Goal: Task Accomplishment & Management: Manage account settings

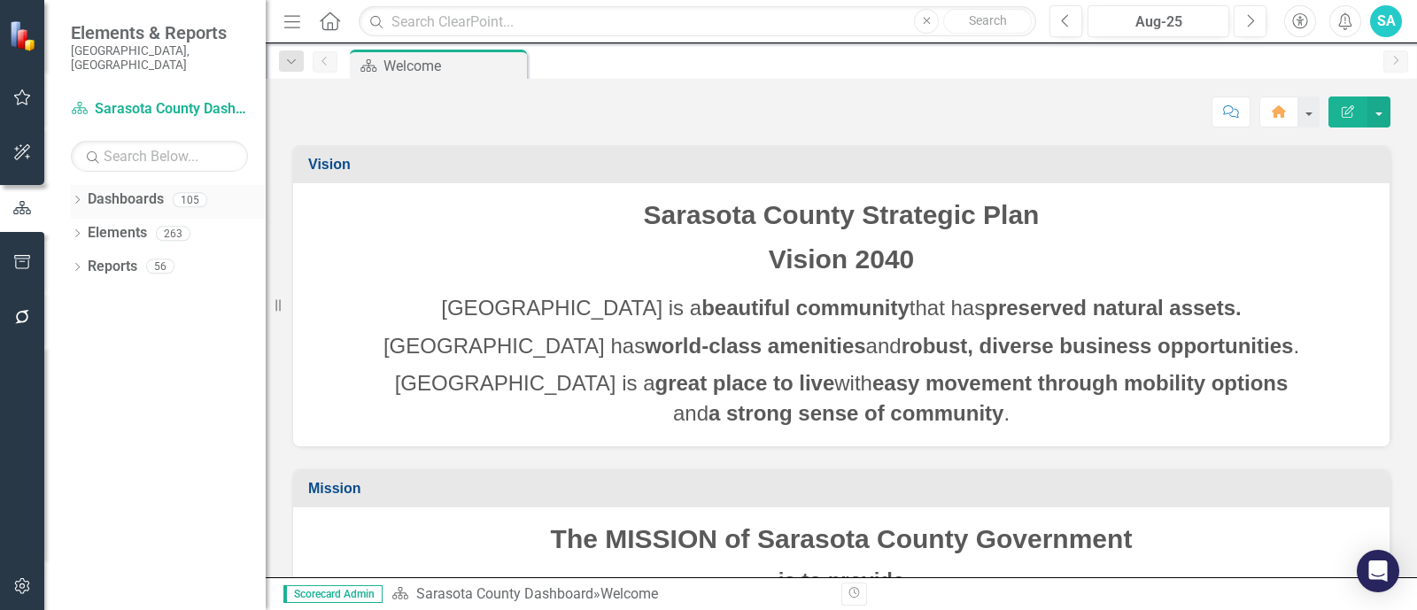
click at [76, 197] on icon "Dropdown" at bounding box center [77, 202] width 12 height 10
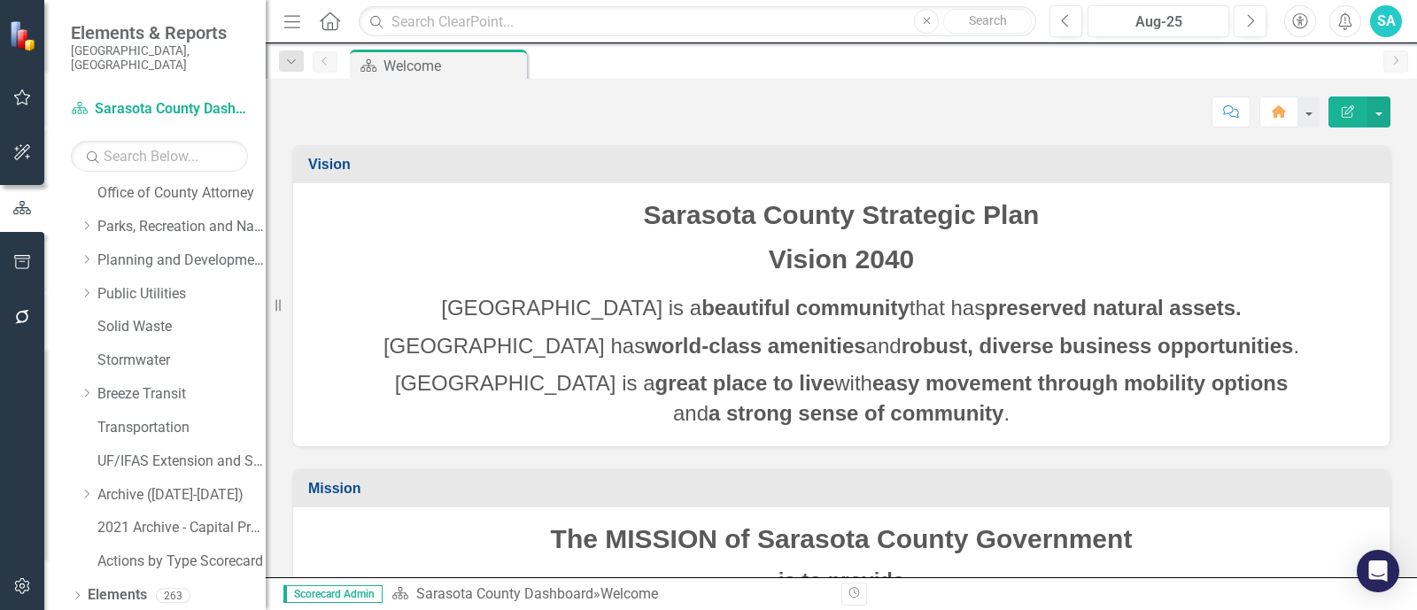
scroll to position [532, 0]
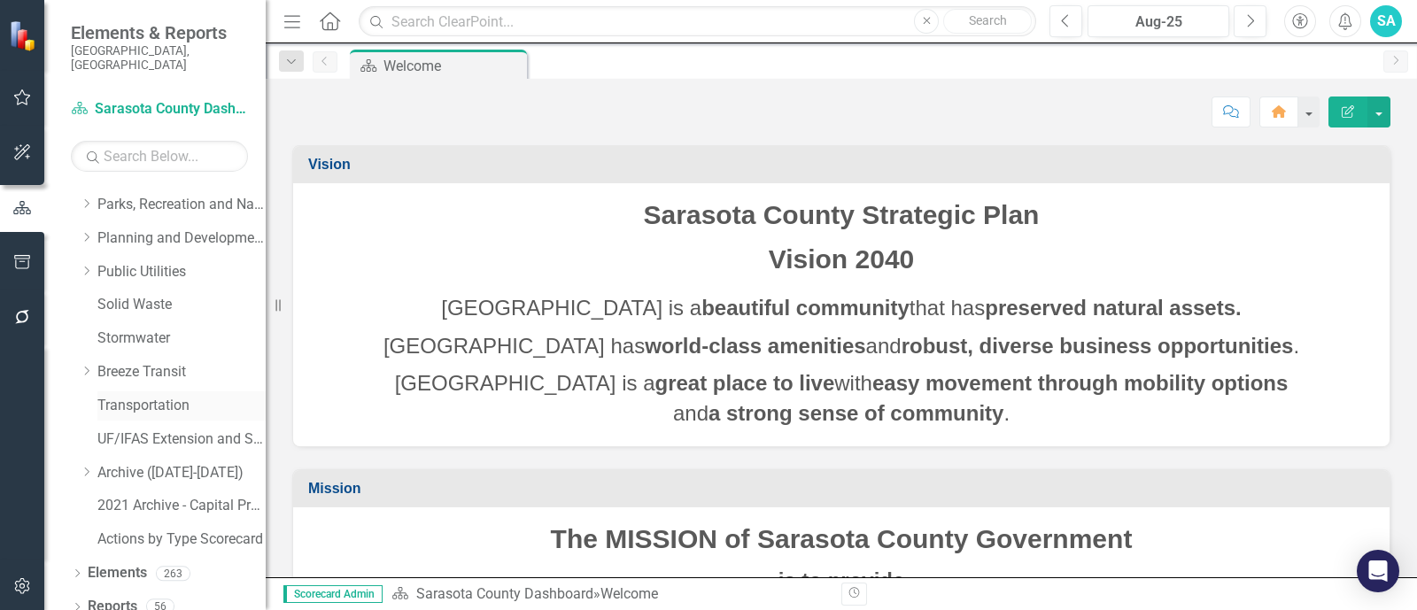
click at [146, 396] on link "Transportation" at bounding box center [181, 406] width 168 height 20
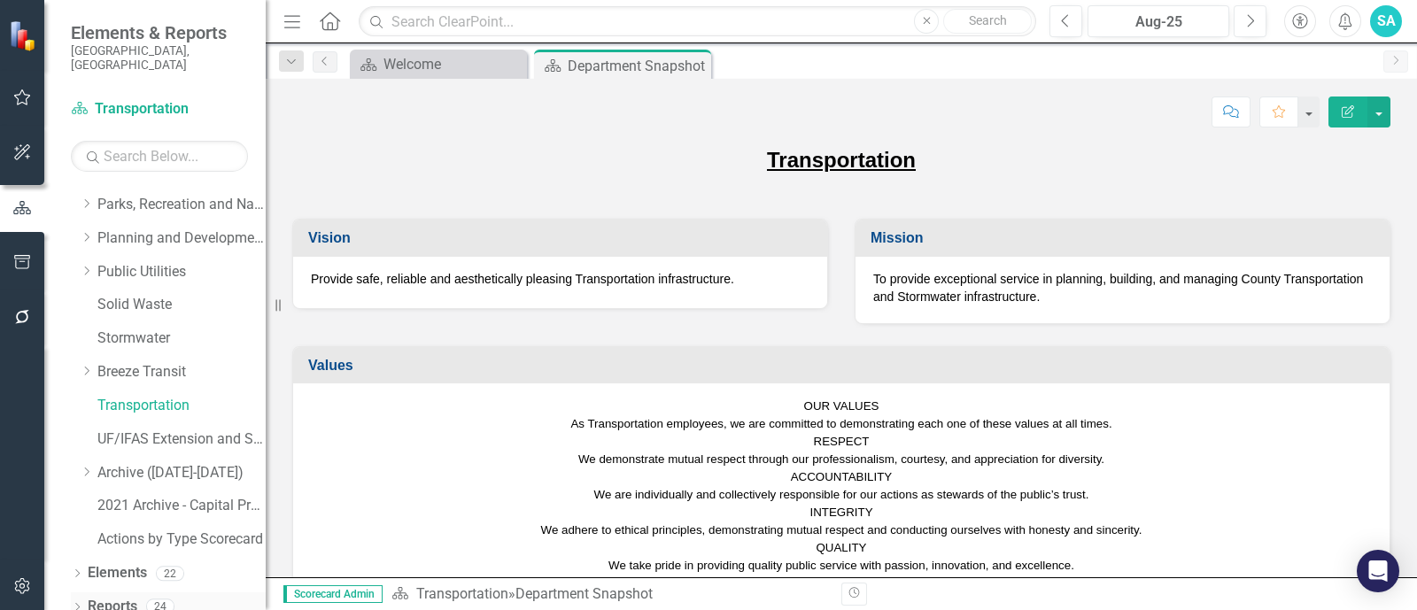
click at [77, 604] on icon "Dropdown" at bounding box center [77, 609] width 12 height 10
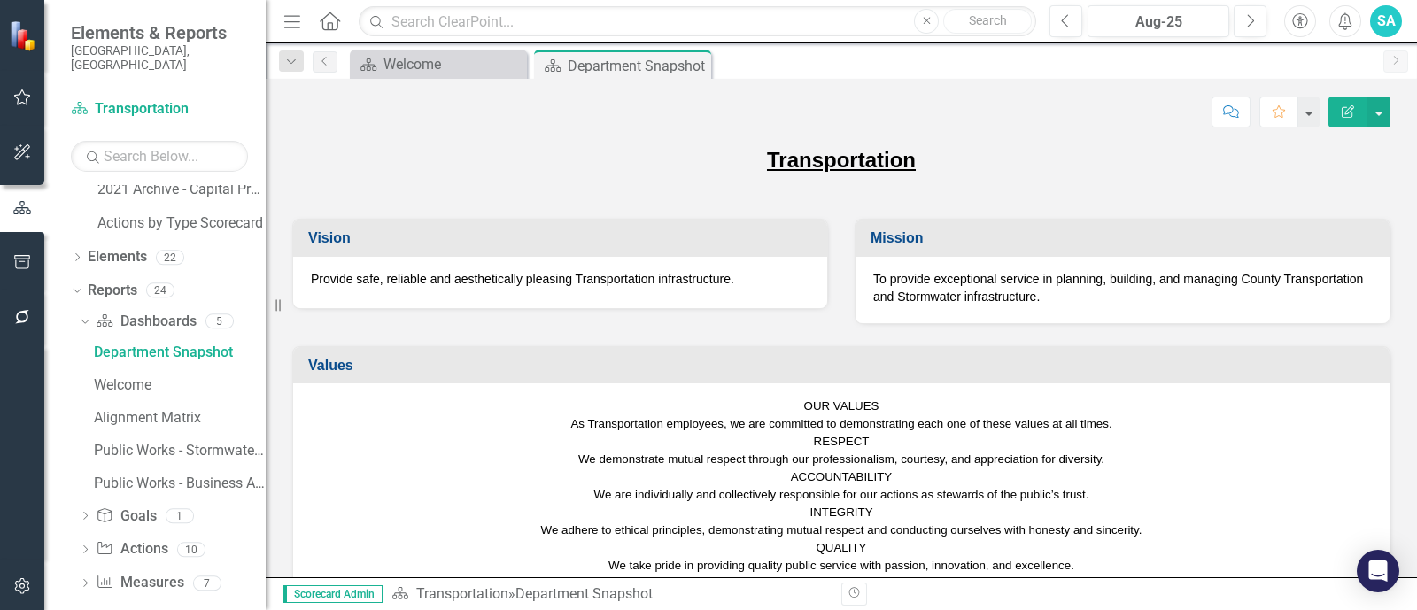
scroll to position [851, 0]
click at [145, 407] on div "Alignment Matrix" at bounding box center [180, 415] width 172 height 16
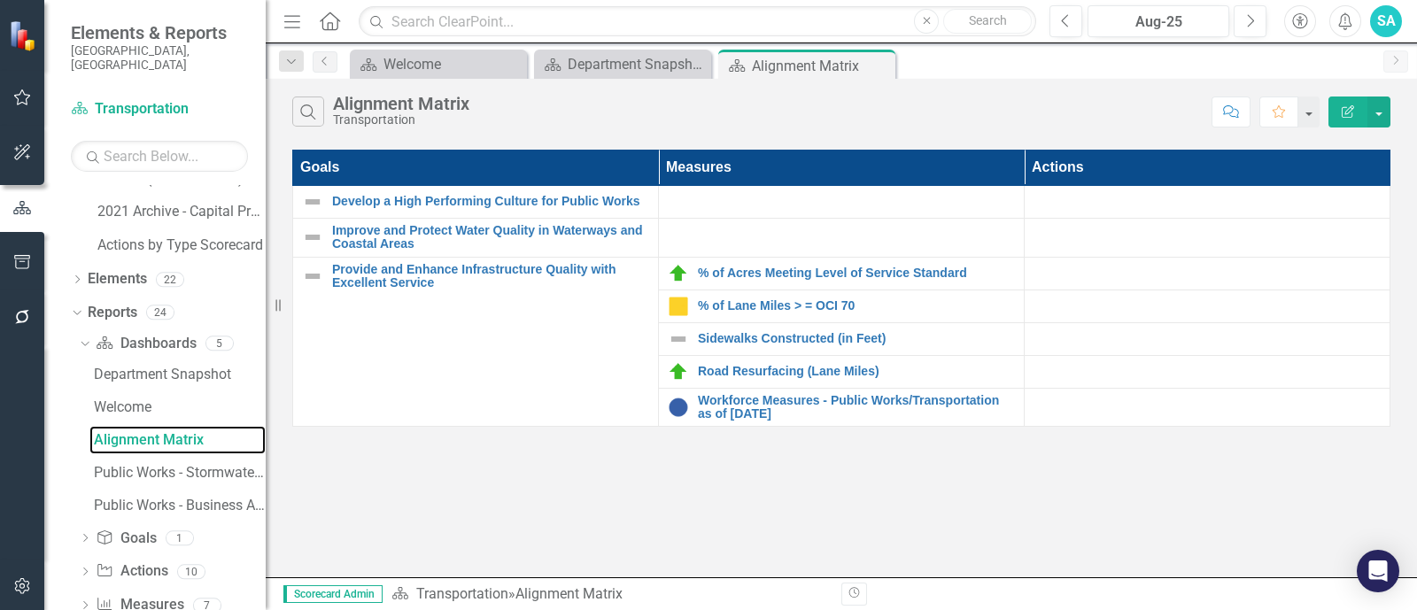
scroll to position [851, 0]
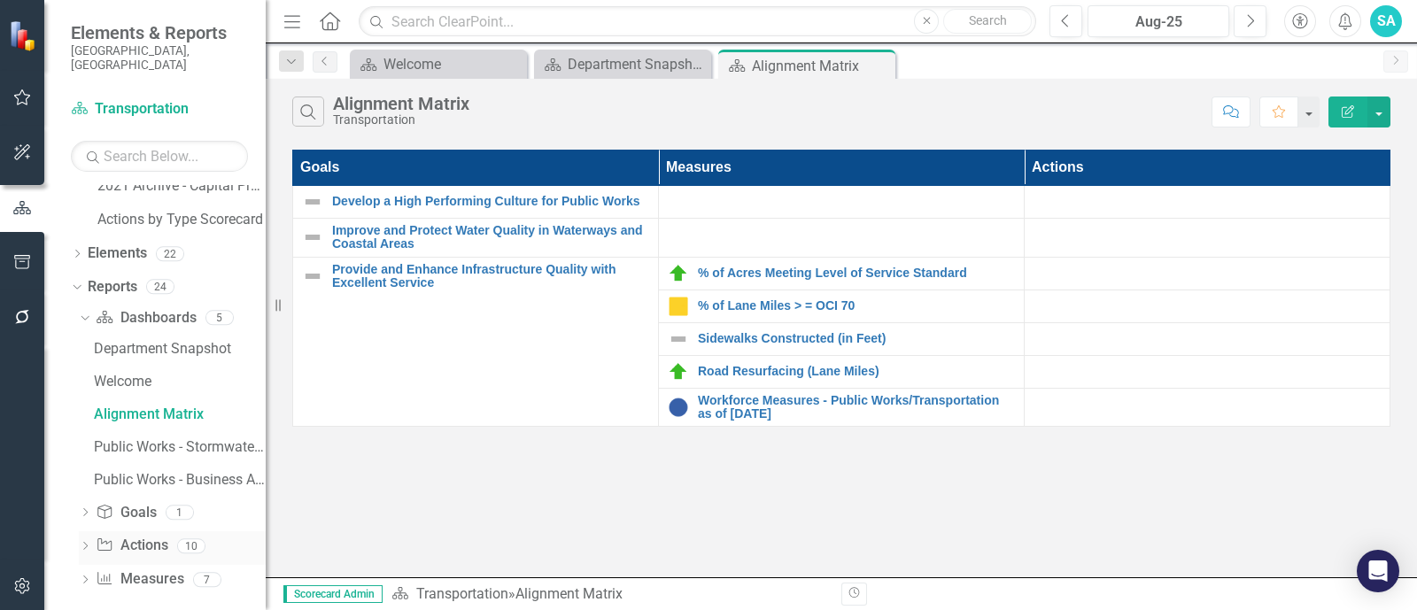
click at [92, 535] on div "Dropdown Action Actions 10" at bounding box center [172, 549] width 187 height 34
click at [84, 543] on icon "Dropdown" at bounding box center [85, 548] width 12 height 10
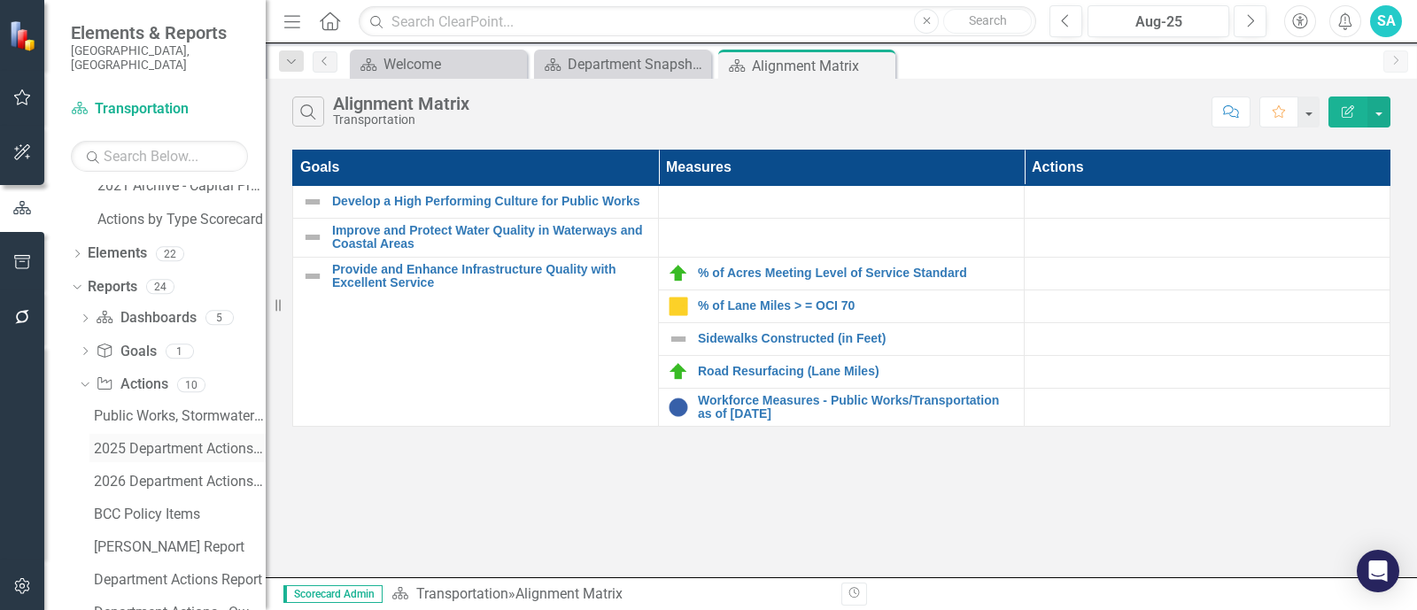
click at [177, 441] on div "2025 Department Actions - Monthly Updates ([PERSON_NAME])" at bounding box center [180, 449] width 172 height 16
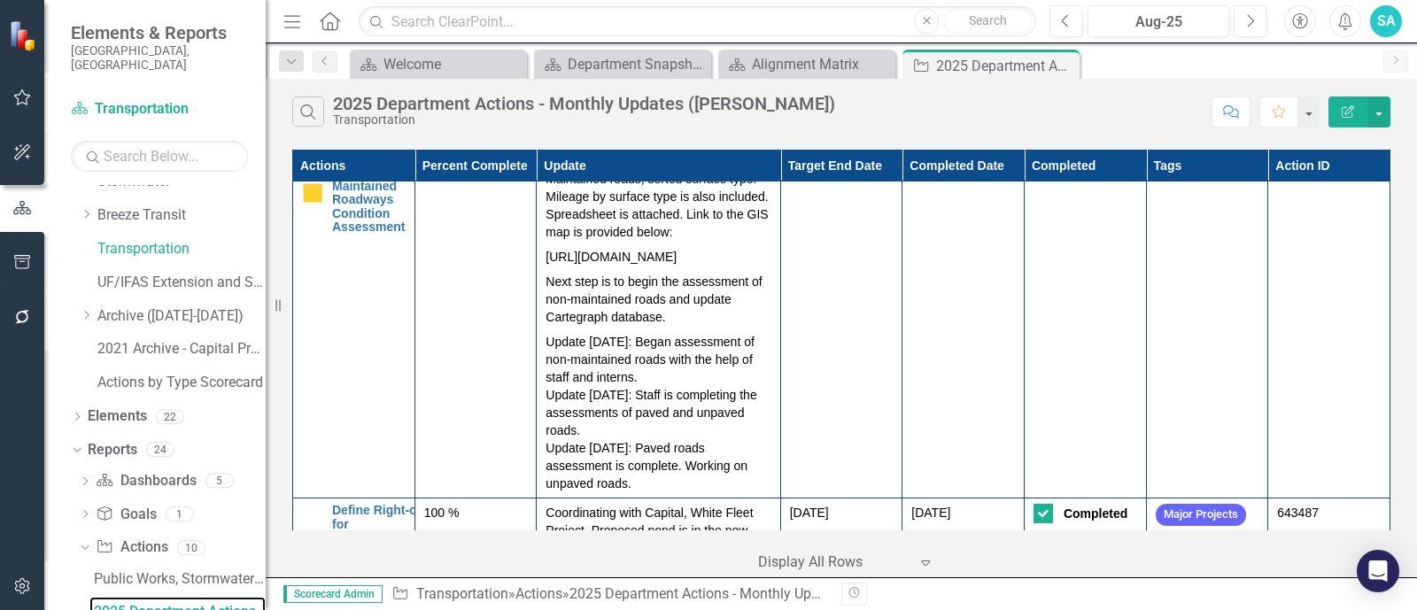
scroll to position [1071, 0]
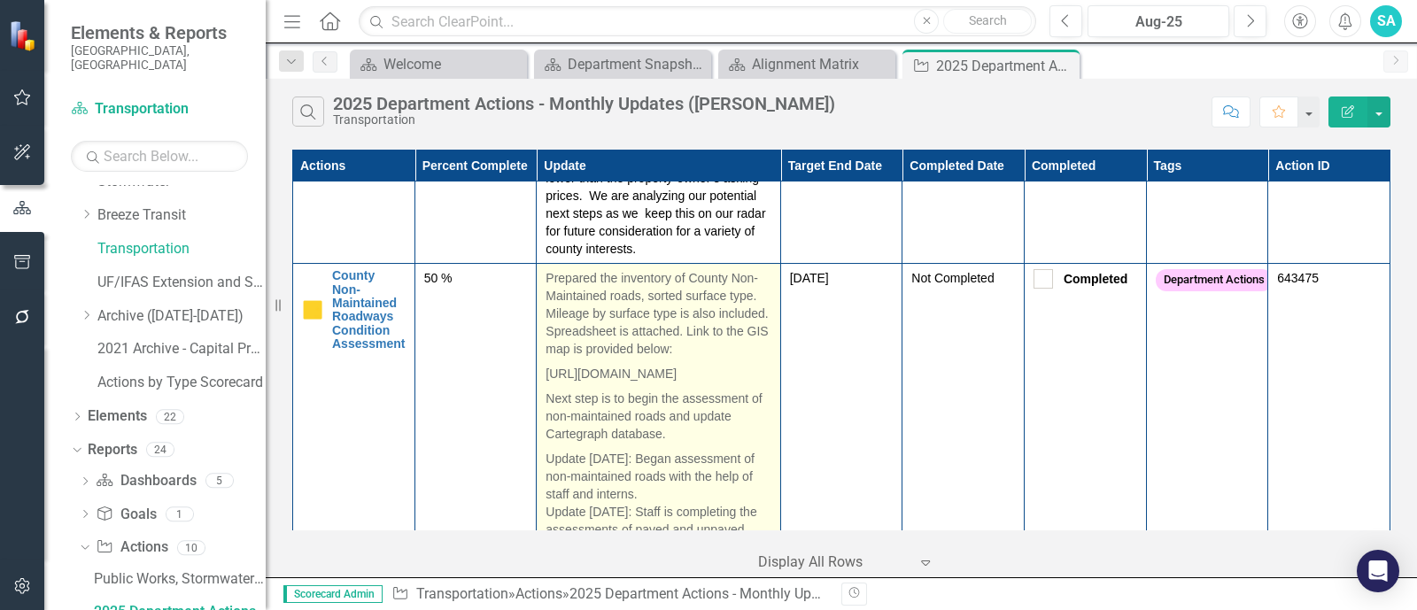
click at [546, 325] on p "Prepared the inventory of County Non-Maintained roads, sorted surface type. Mil…" at bounding box center [658, 315] width 225 height 92
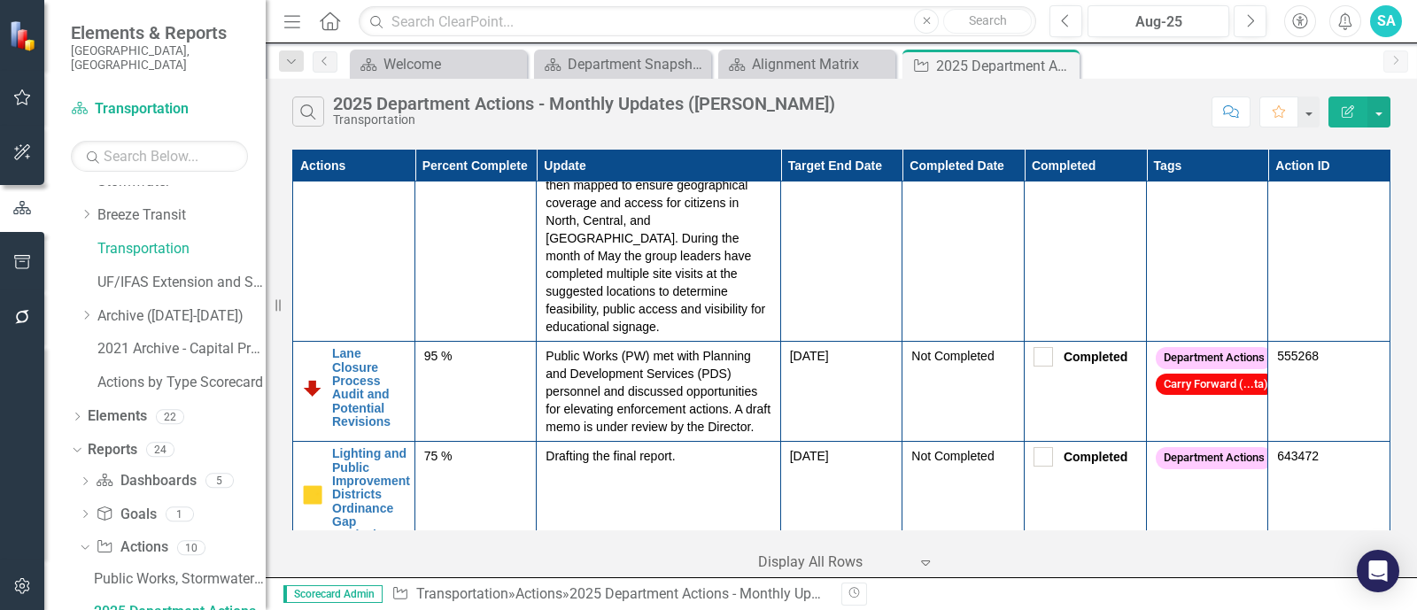
scroll to position [3998, 0]
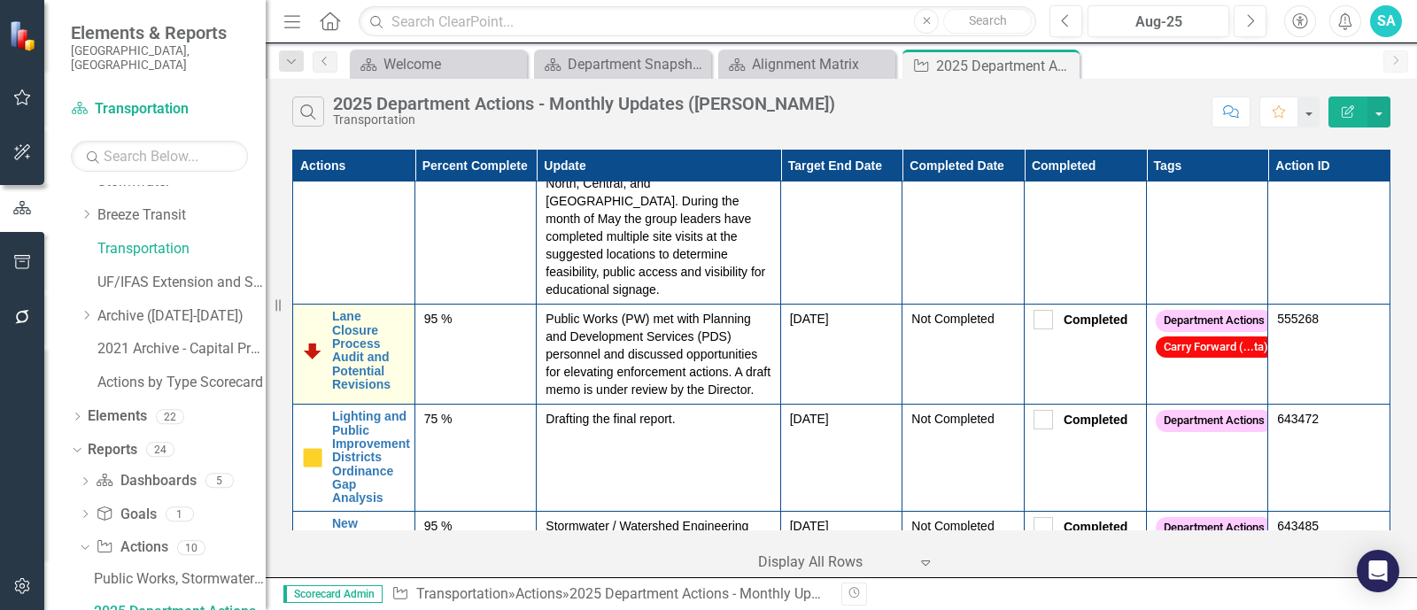
click at [307, 361] on img at bounding box center [312, 350] width 21 height 21
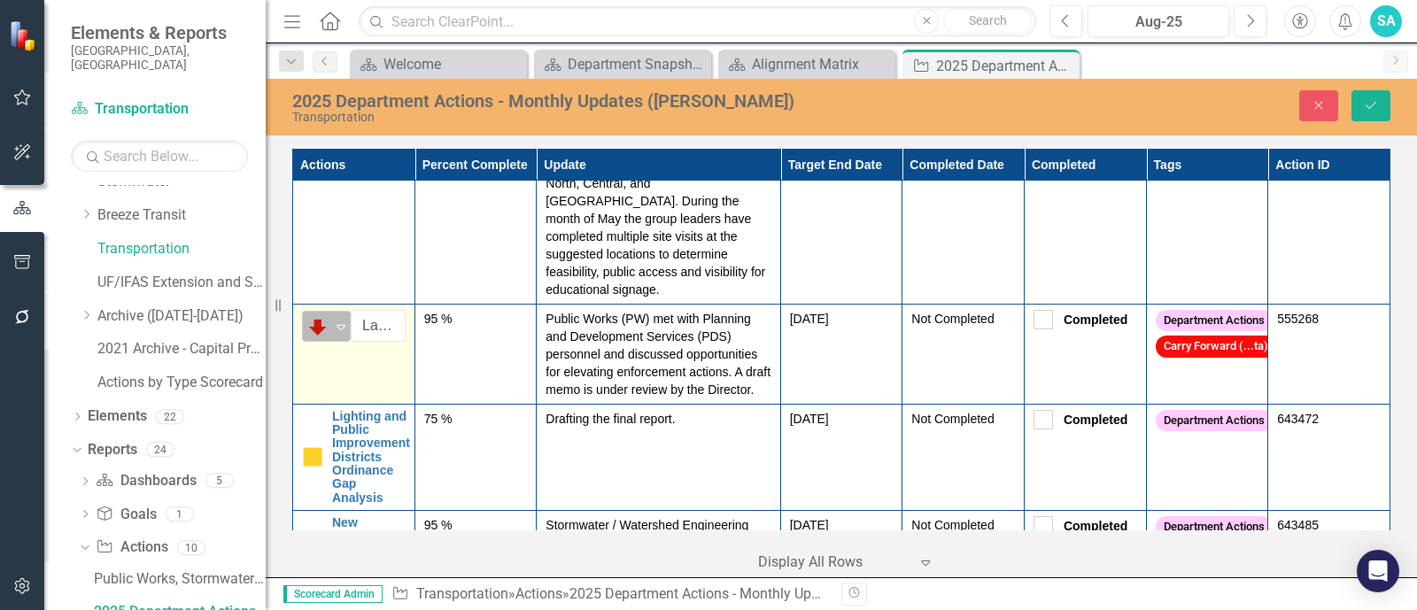
click at [331, 339] on div "Below Plan" at bounding box center [319, 326] width 27 height 25
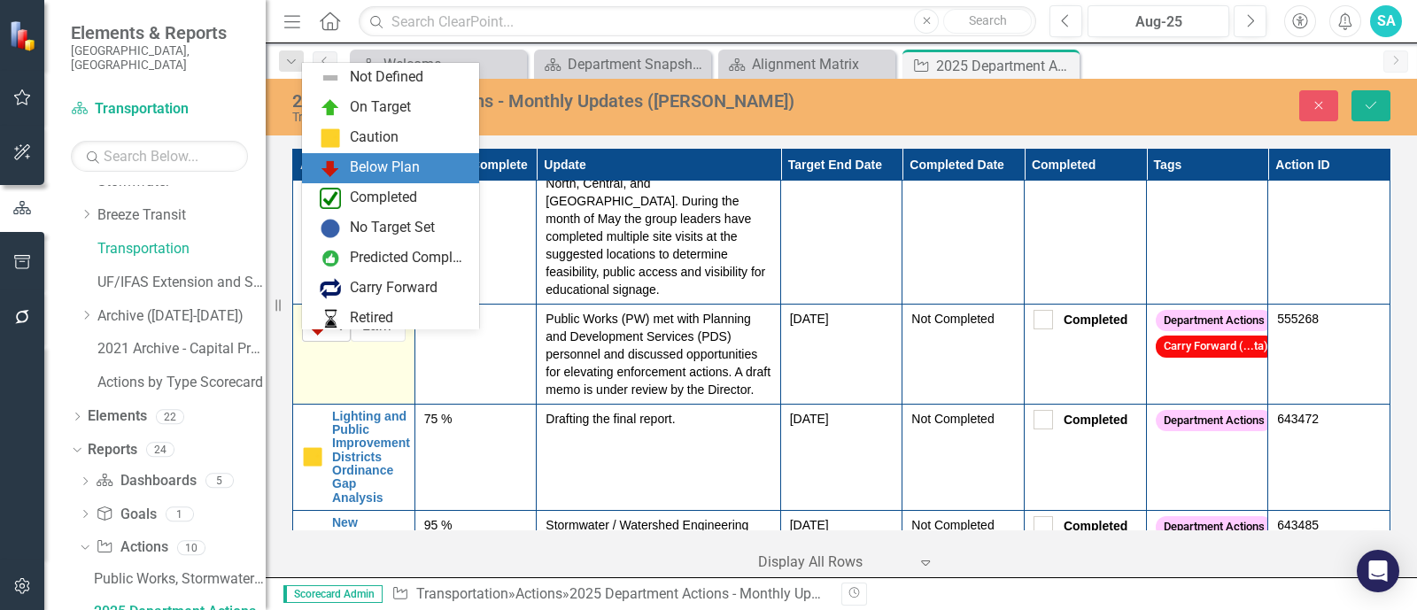
scroll to position [35, 0]
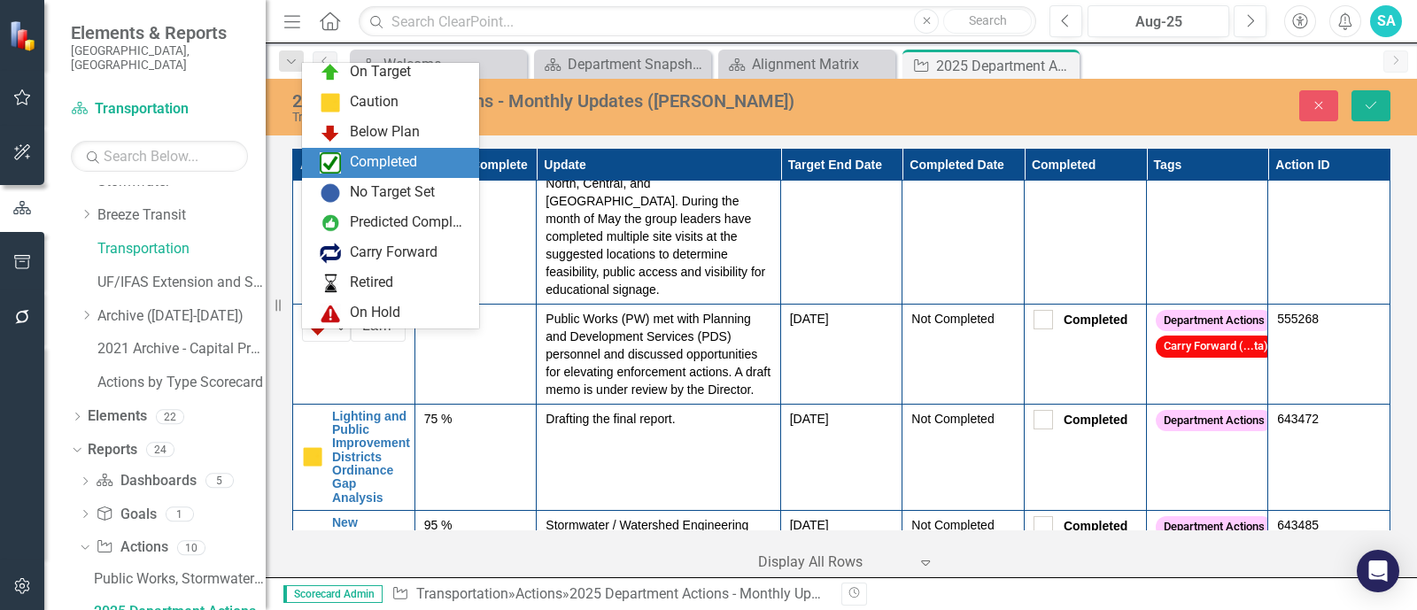
click at [361, 160] on div "Completed" at bounding box center [383, 162] width 67 height 20
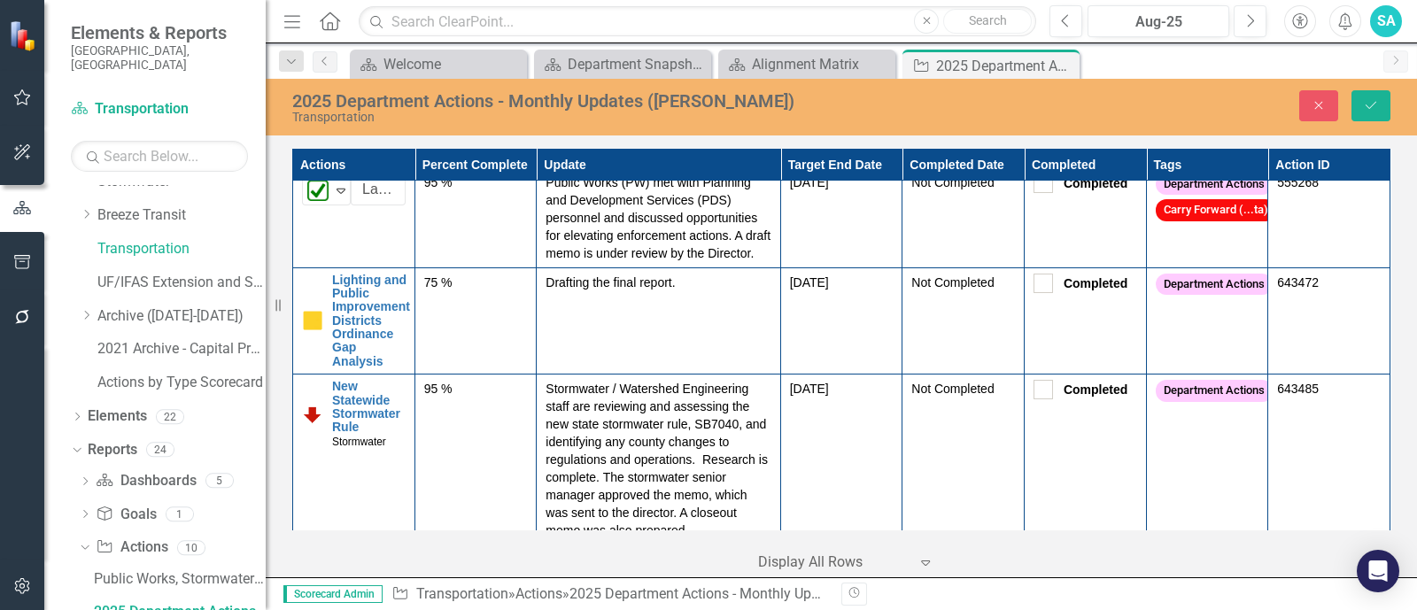
scroll to position [4097, 0]
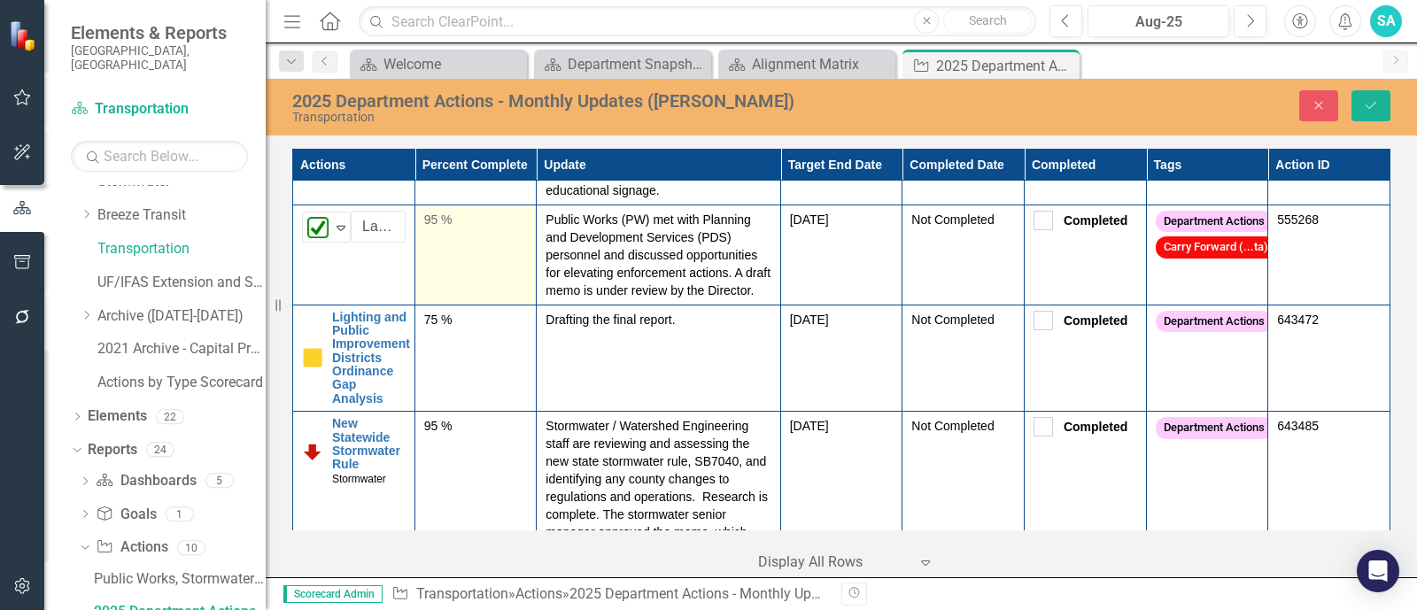
click at [428, 229] on div "95 %" at bounding box center [476, 220] width 104 height 18
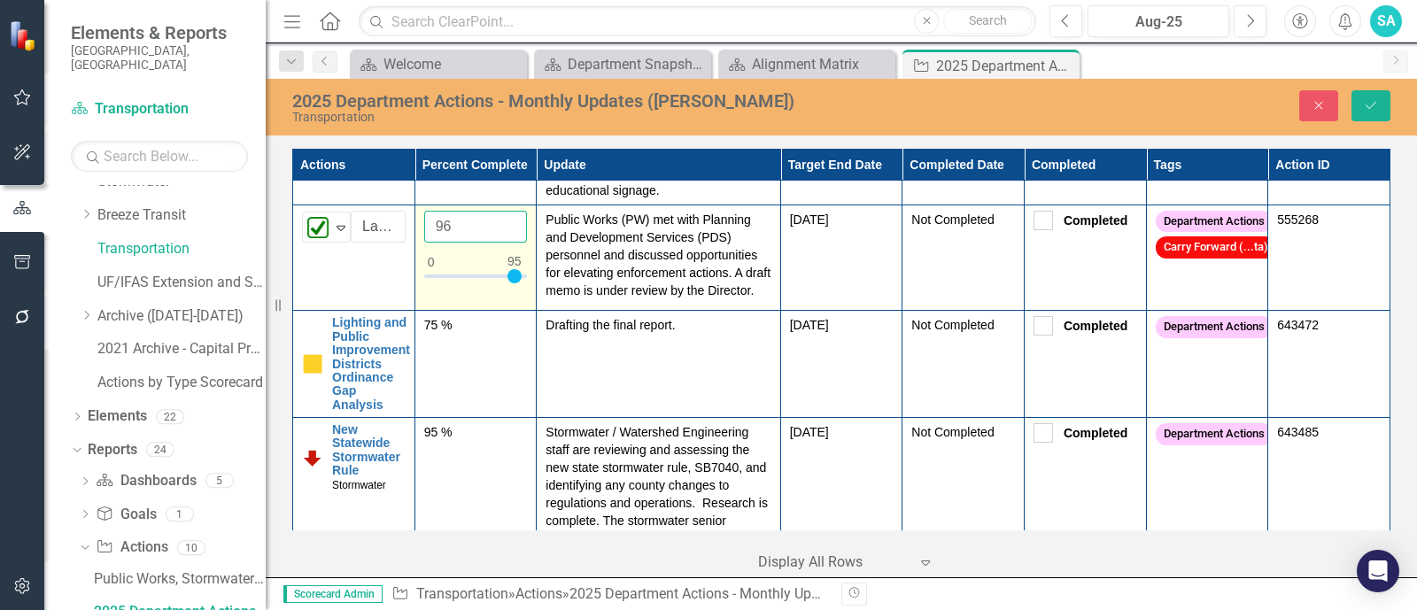
click at [504, 240] on input "96" at bounding box center [476, 227] width 104 height 33
click at [504, 240] on input "97" at bounding box center [476, 227] width 104 height 33
click at [504, 240] on input "98" at bounding box center [476, 227] width 104 height 33
click at [504, 240] on input "99" at bounding box center [476, 227] width 104 height 33
type input "100"
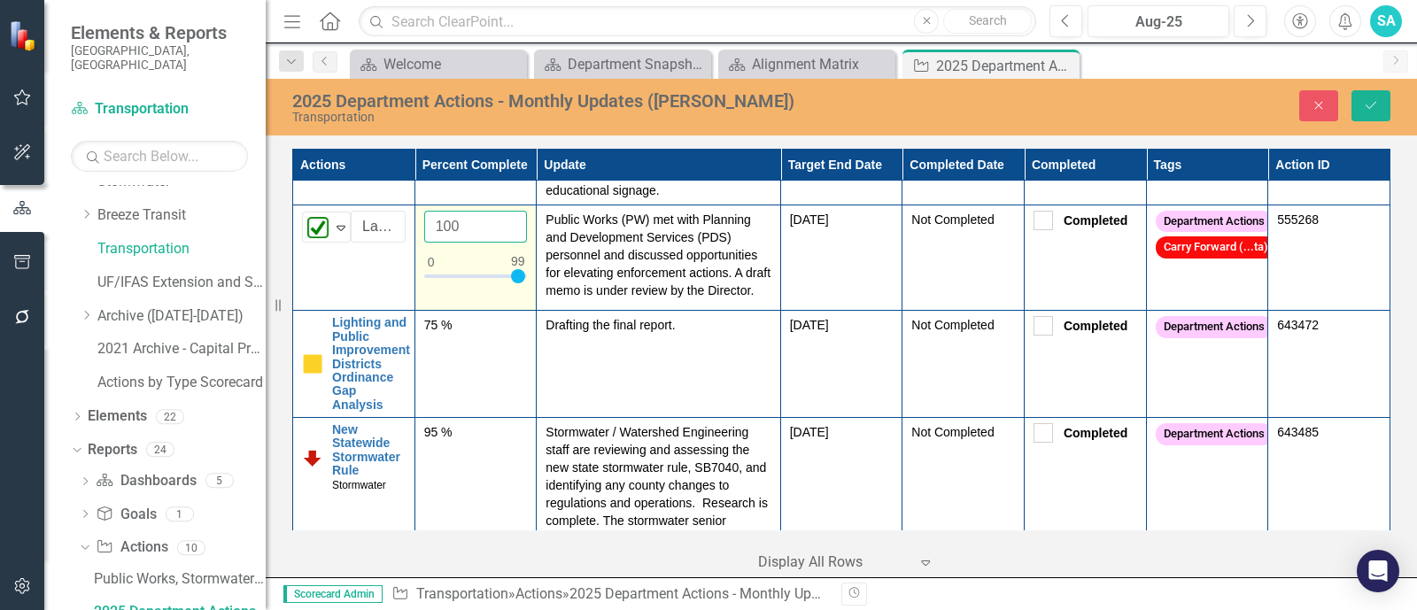
click at [504, 240] on input "100" at bounding box center [476, 227] width 104 height 33
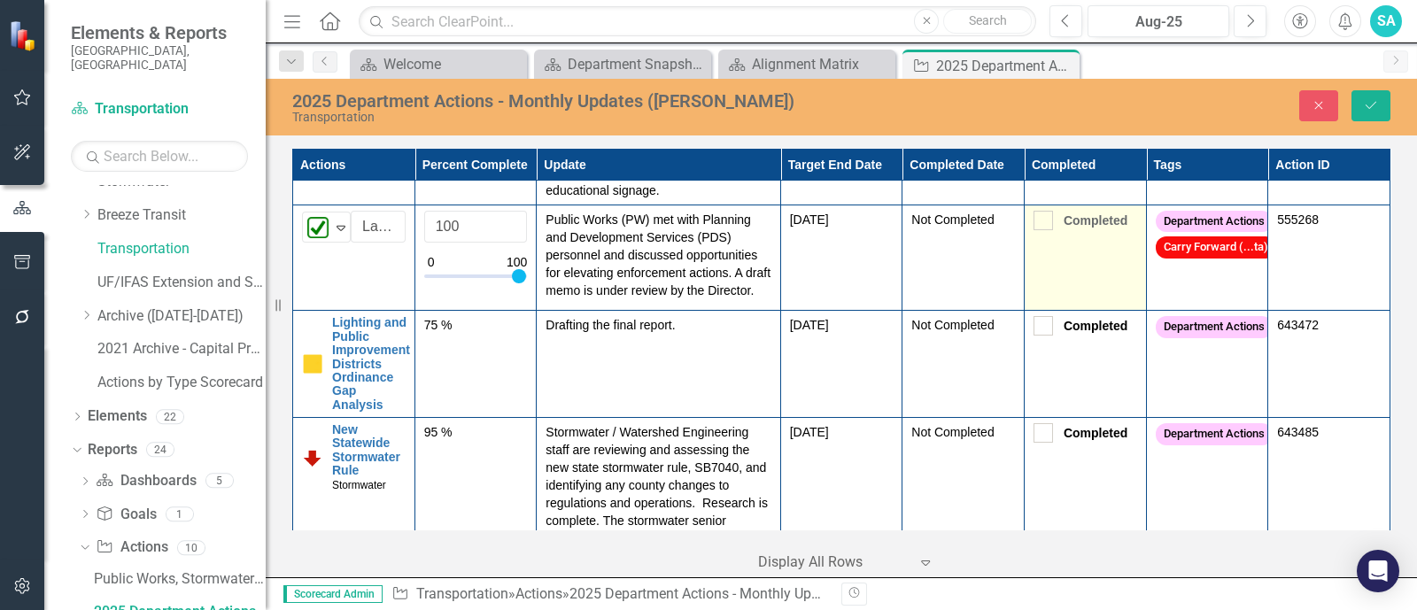
click at [1034, 232] on div "Completed" at bounding box center [1086, 221] width 104 height 21
click at [1034, 230] on div at bounding box center [1043, 220] width 19 height 19
click at [1034, 222] on input "Completed" at bounding box center [1040, 217] width 12 height 12
checkbox input "true"
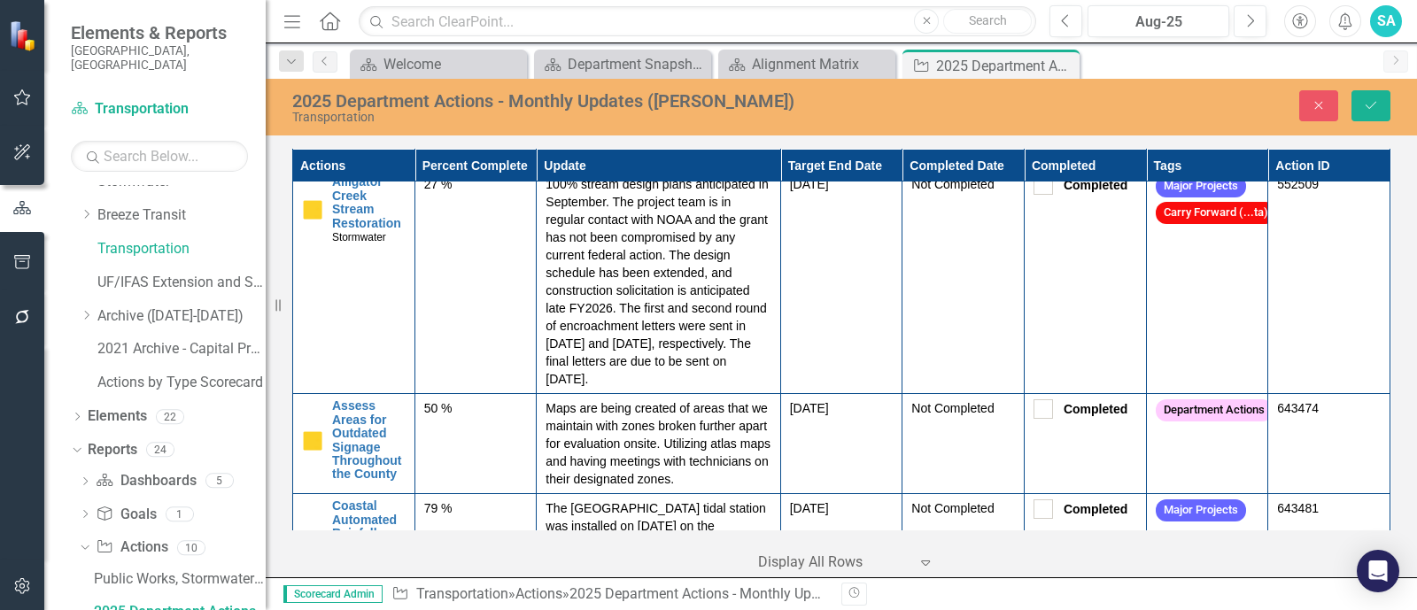
scroll to position [0, 0]
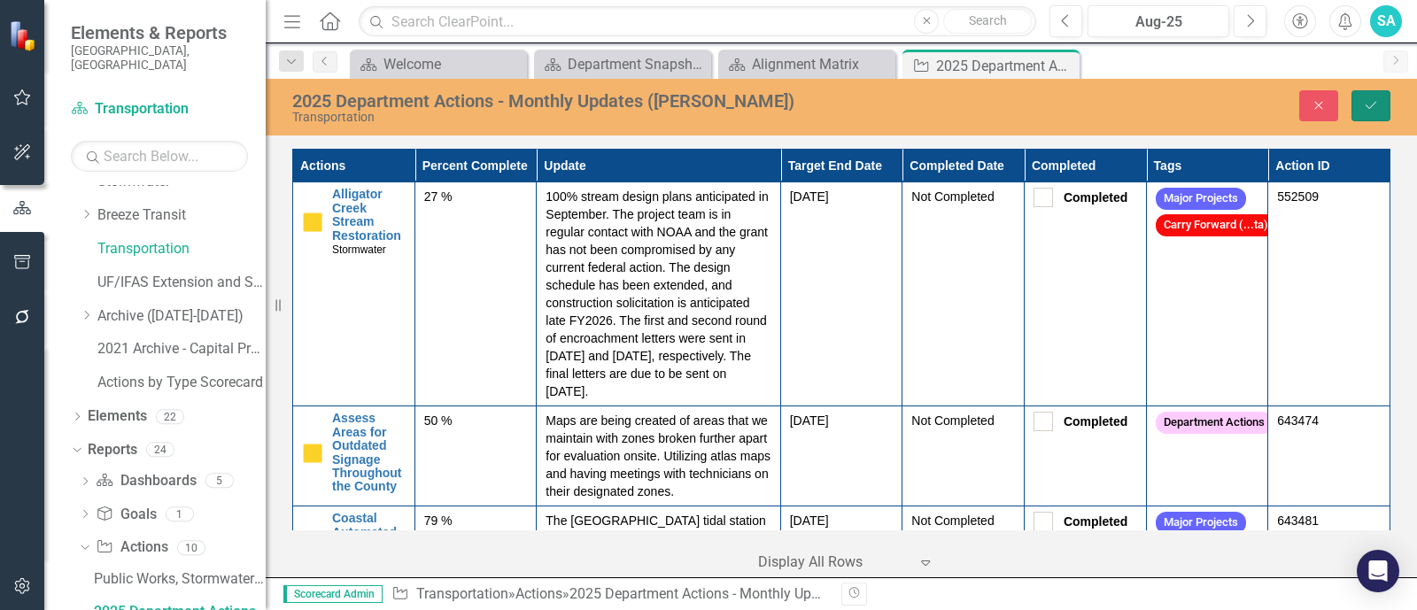
click at [1375, 99] on icon "Save" at bounding box center [1371, 105] width 16 height 12
